Goal: Task Accomplishment & Management: Use online tool/utility

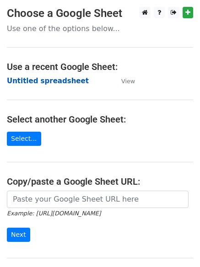
click at [62, 77] on strong "Untitled spreadsheet" at bounding box center [48, 81] width 82 height 8
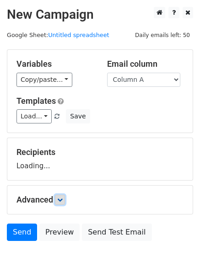
click at [61, 203] on link at bounding box center [60, 200] width 10 height 10
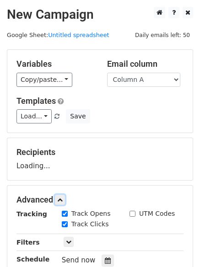
scroll to position [125, 0]
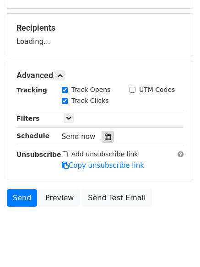
click at [106, 132] on div at bounding box center [108, 137] width 12 height 12
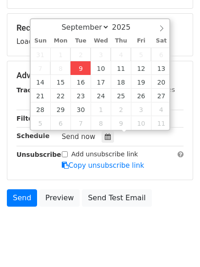
type input "2025-09-09 12:33"
type input "33"
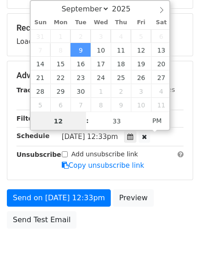
scroll to position [0, 0]
type input "4"
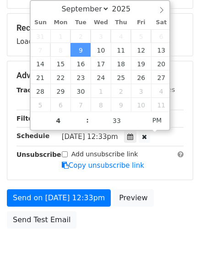
type input "2025-09-09 16:33"
type input "04"
click at [109, 250] on body "New Campaign Daily emails left: 50 Google Sheet: Untitled spreadsheet Variables…" at bounding box center [100, 76] width 200 height 388
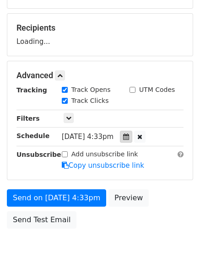
click at [129, 140] on div at bounding box center [126, 137] width 12 height 12
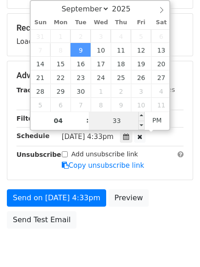
click at [124, 117] on input "33" at bounding box center [117, 121] width 56 height 18
type input "0"
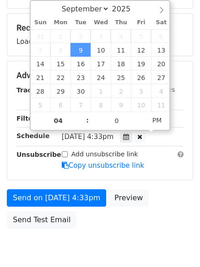
type input "2025-09-09 16:00"
click at [119, 240] on body "New Campaign Daily emails left: 50 Google Sheet: Untitled spreadsheet Variables…" at bounding box center [100, 76] width 200 height 388
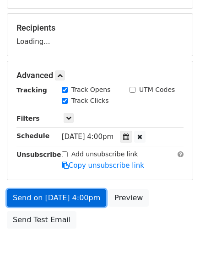
click at [83, 200] on link "Send on Sep 9 at 4:00pm" at bounding box center [56, 198] width 99 height 17
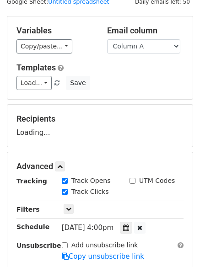
scroll to position [33, 0]
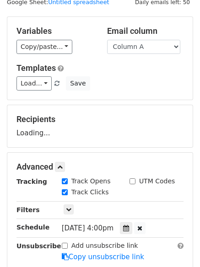
click at [48, 80] on span "Load... No templates saved" at bounding box center [38, 83] width 45 height 8
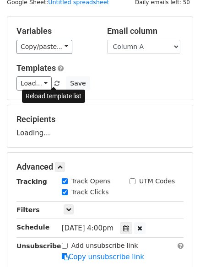
click at [54, 85] on span at bounding box center [56, 84] width 5 height 6
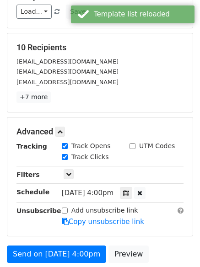
scroll to position [170, 0]
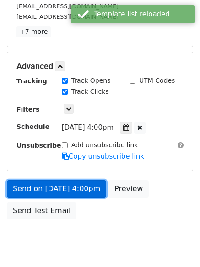
click at [65, 188] on link "Send on Sep 9 at 4:00pm" at bounding box center [56, 188] width 99 height 17
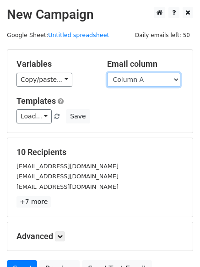
click at [153, 81] on select "Column A Column B Column C Column D" at bounding box center [143, 80] width 73 height 14
select select "Column B"
click at [107, 73] on select "Column A Column B Column C Column D" at bounding box center [143, 80] width 73 height 14
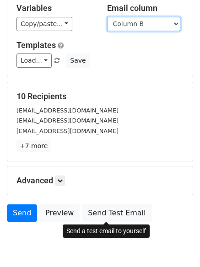
scroll to position [88, 0]
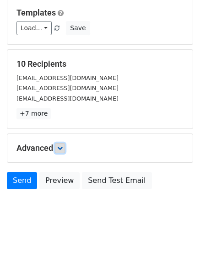
click at [65, 150] on link at bounding box center [60, 148] width 10 height 10
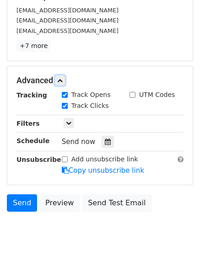
scroll to position [162, 0]
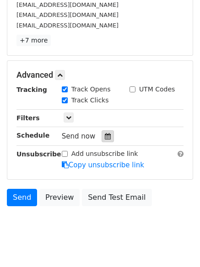
click at [107, 139] on div at bounding box center [108, 136] width 12 height 12
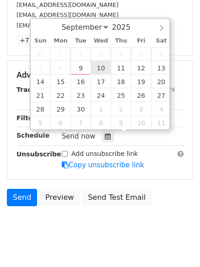
type input "2025-09-10 12:00"
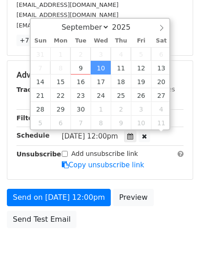
scroll to position [0, 0]
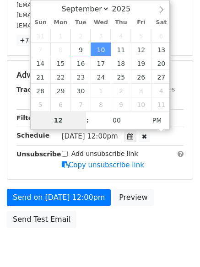
type input "5"
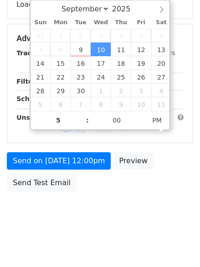
type input "2025-09-10 17:00"
click at [102, 208] on body "New Campaign Daily emails left: 50 Google Sheet: Untitled spreadsheet Variables…" at bounding box center [100, 39] width 200 height 388
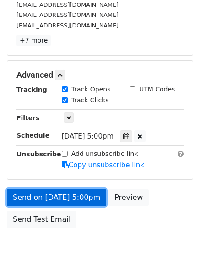
click at [77, 196] on link "Send on Sep 10 at 5:00pm" at bounding box center [56, 197] width 99 height 17
click at [92, 196] on link "Send on Sep 10 at 5:00pm" at bounding box center [56, 197] width 99 height 17
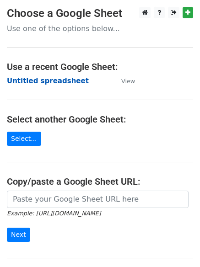
click at [67, 84] on strong "Untitled spreadsheet" at bounding box center [48, 81] width 82 height 8
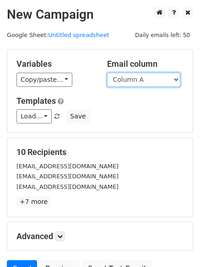
click at [157, 83] on select "Column A Column B Column C Column D" at bounding box center [143, 80] width 73 height 14
select select "Column C"
click at [107, 73] on select "Column A Column B Column C Column D" at bounding box center [143, 80] width 73 height 14
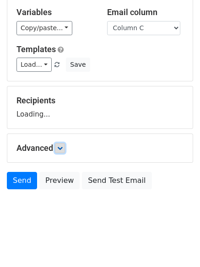
click at [60, 150] on icon at bounding box center [59, 148] width 5 height 5
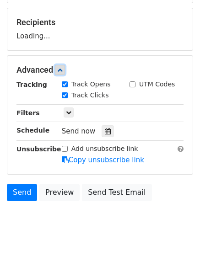
scroll to position [133, 0]
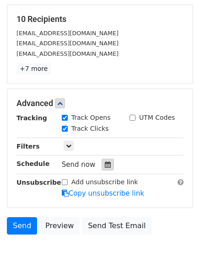
click at [105, 163] on icon at bounding box center [108, 165] width 6 height 6
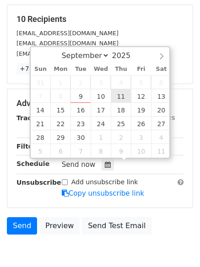
type input "2025-09-11 12:00"
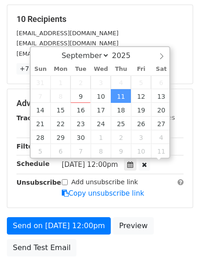
scroll to position [0, 0]
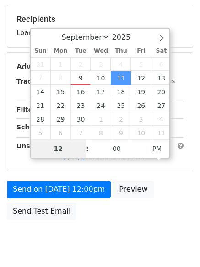
type input "6"
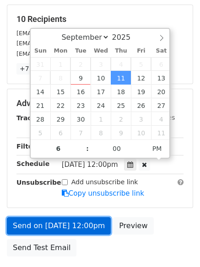
type input "2025-09-11 18:00"
click at [100, 226] on link "Send on Sep 11 at 12:00pm" at bounding box center [59, 225] width 104 height 17
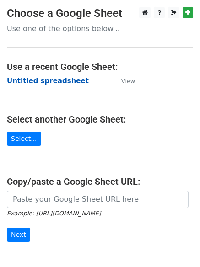
click at [67, 79] on strong "Untitled spreadsheet" at bounding box center [48, 81] width 82 height 8
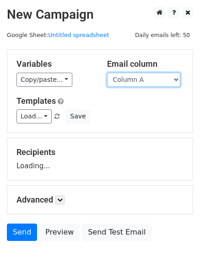
click at [140, 78] on select "Column A Column B Column C Column D" at bounding box center [143, 80] width 73 height 14
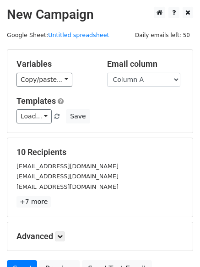
click at [137, 134] on form "Variables Copy/paste... {{Column A}} {{Column B}} {{Column C}} {{Column D}} Ema…" at bounding box center [100, 165] width 186 height 233
click at [153, 82] on select "Column A Column B Column C Column D" at bounding box center [143, 80] width 73 height 14
select select "Column D"
click at [107, 73] on select "Column A Column B Column C Column D" at bounding box center [143, 80] width 73 height 14
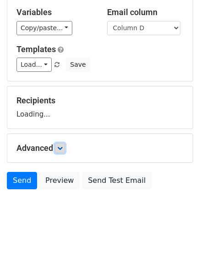
click at [65, 151] on link at bounding box center [60, 148] width 10 height 10
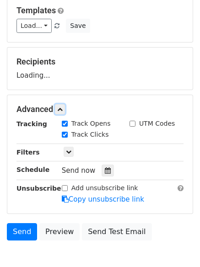
scroll to position [141, 0]
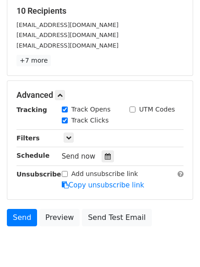
click at [103, 121] on div "Track Clicks" at bounding box center [89, 121] width 68 height 11
click at [102, 156] on div at bounding box center [108, 157] width 12 height 12
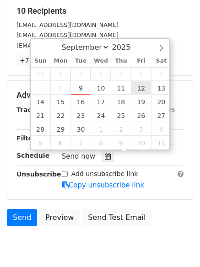
type input "[DATE] 12:00"
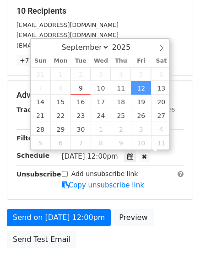
scroll to position [0, 0]
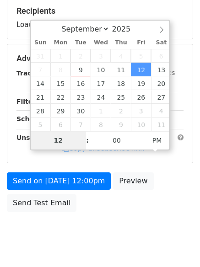
type input "7"
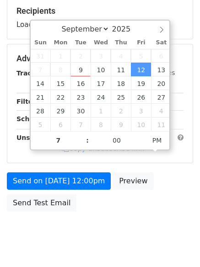
type input "[DATE] 19:00"
click at [100, 240] on body "New Campaign Daily emails left: 50 Google Sheet: Untitled spreadsheet Variables…" at bounding box center [100, 59] width 200 height 388
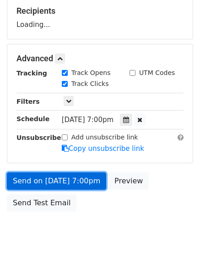
click at [79, 175] on link "Send on [DATE] 7:00pm" at bounding box center [56, 181] width 99 height 17
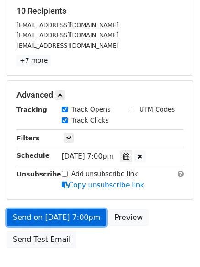
click at [82, 211] on link "Send on [DATE] 7:00pm" at bounding box center [56, 217] width 99 height 17
